Goal: Transaction & Acquisition: Subscribe to service/newsletter

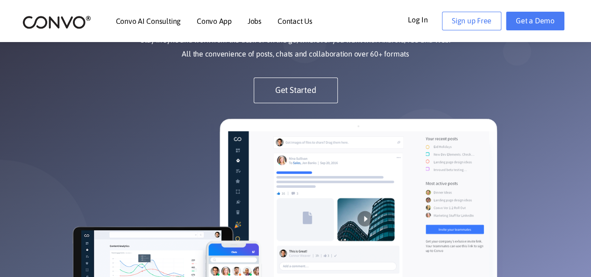
scroll to position [61, 0]
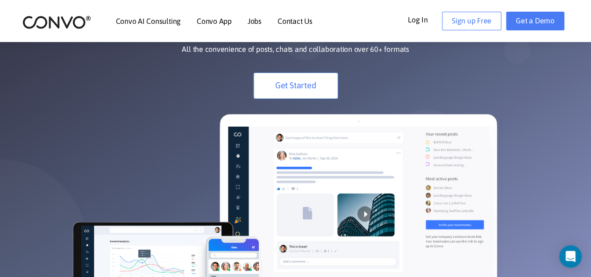
click at [312, 83] on link "Get Started" at bounding box center [296, 86] width 84 height 26
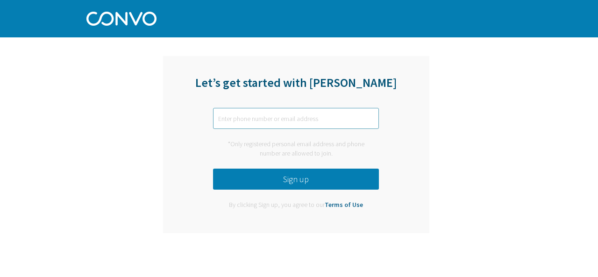
click at [266, 125] on input "text" at bounding box center [296, 118] width 166 height 21
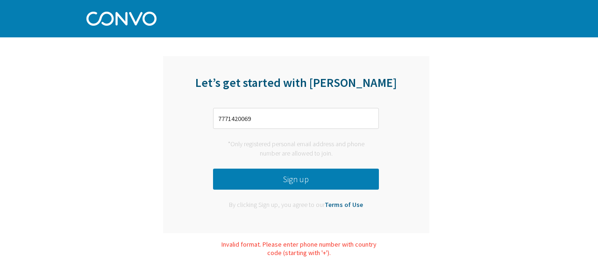
click at [276, 173] on button "Sign up" at bounding box center [296, 179] width 166 height 21
click at [259, 116] on input "7771420069" at bounding box center [296, 118] width 166 height 21
type input "7"
click at [262, 180] on button "Sign up" at bounding box center [296, 179] width 166 height 21
click at [225, 121] on input "009647771420069" at bounding box center [296, 118] width 166 height 21
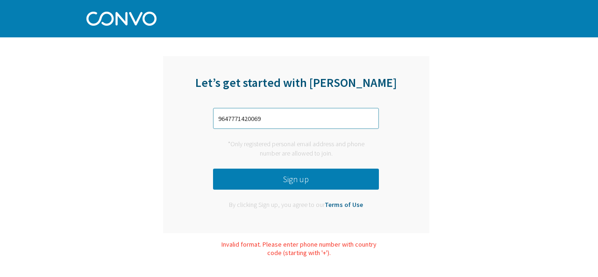
click at [282, 123] on input "9647771420069" at bounding box center [296, 118] width 166 height 21
type input "9"
type input "alexanderbella.9093@gmail.com"
click at [281, 188] on button "Sign up" at bounding box center [296, 179] width 166 height 21
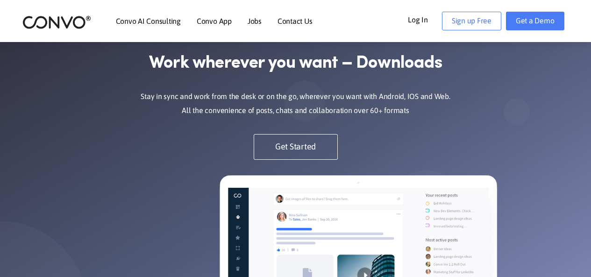
scroll to position [61, 0]
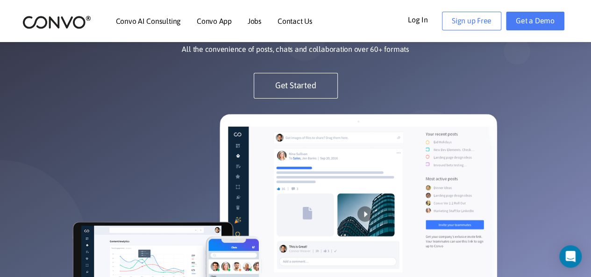
click at [166, 113] on img at bounding box center [296, 239] width 468 height 253
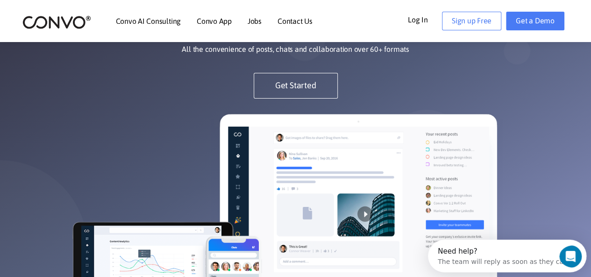
scroll to position [0, 0]
